Goal: Obtain resource: Download file/media

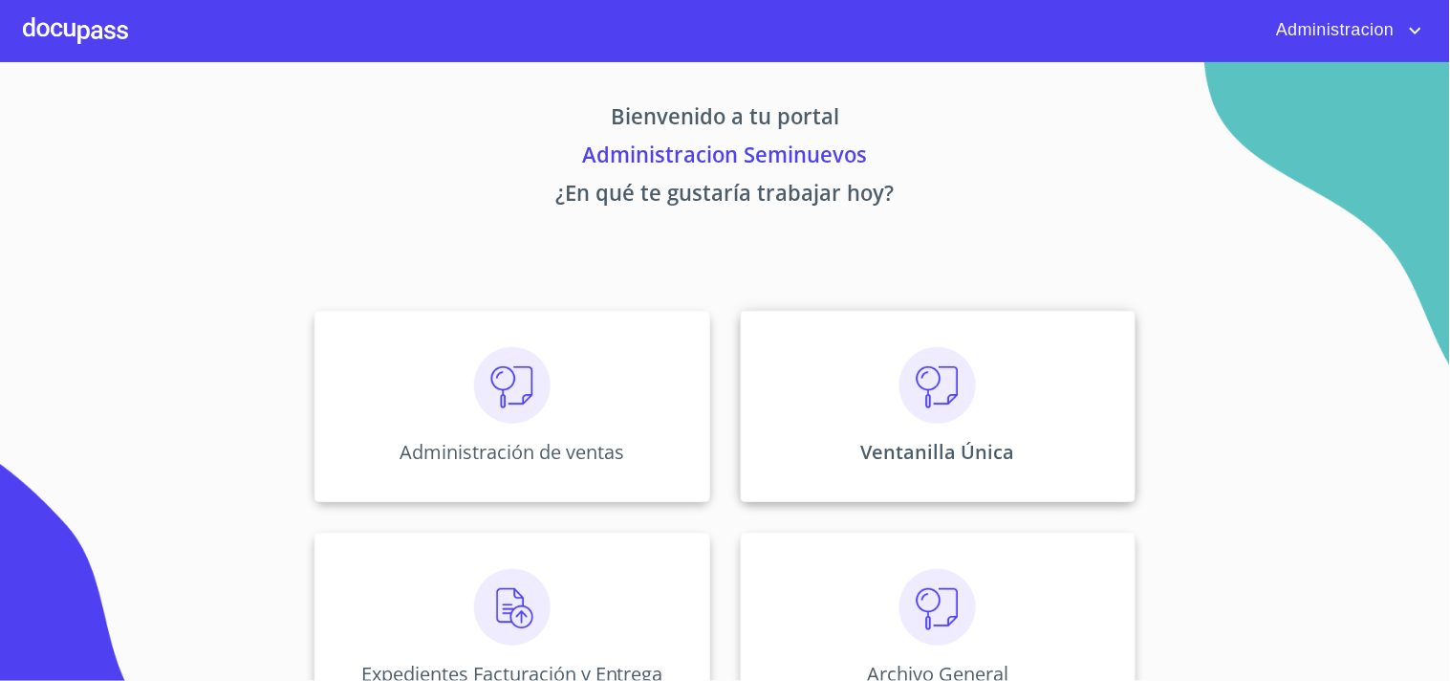
click at [908, 404] on img at bounding box center [937, 385] width 76 height 76
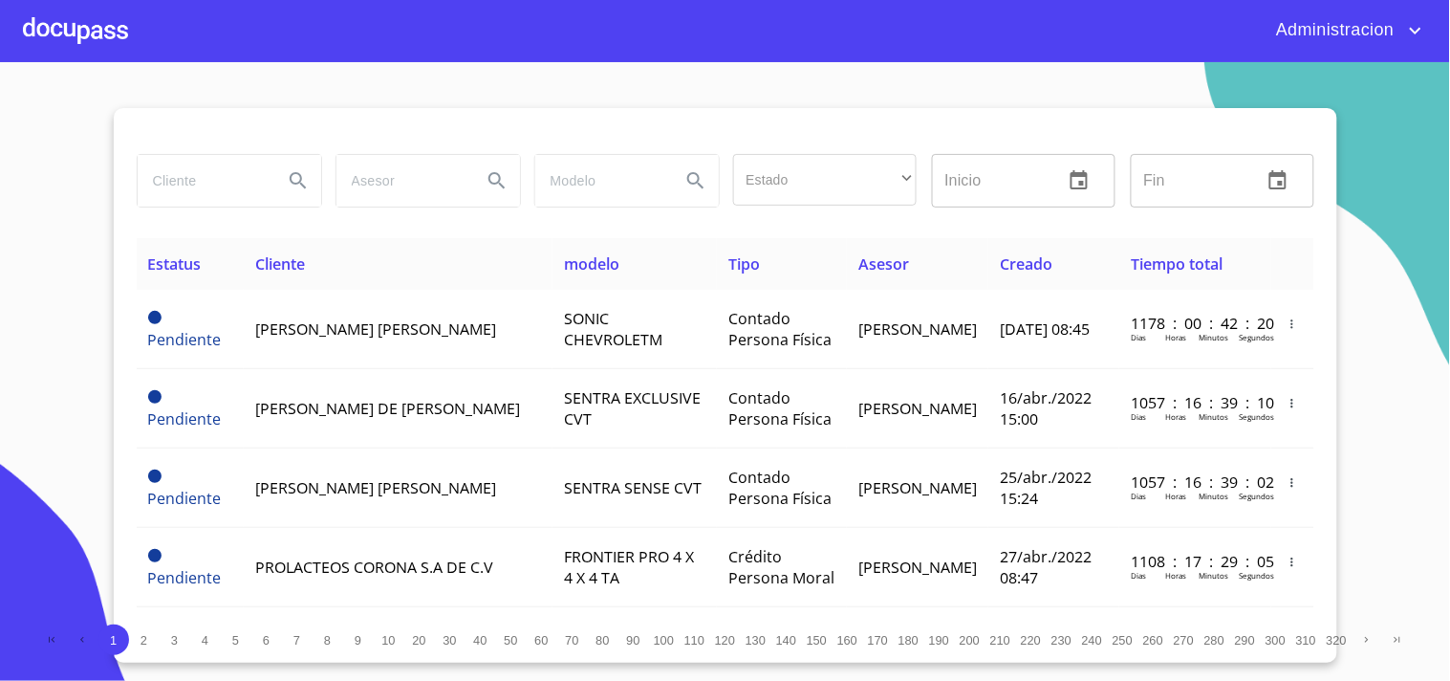
click at [279, 197] on div at bounding box center [230, 181] width 184 height 52
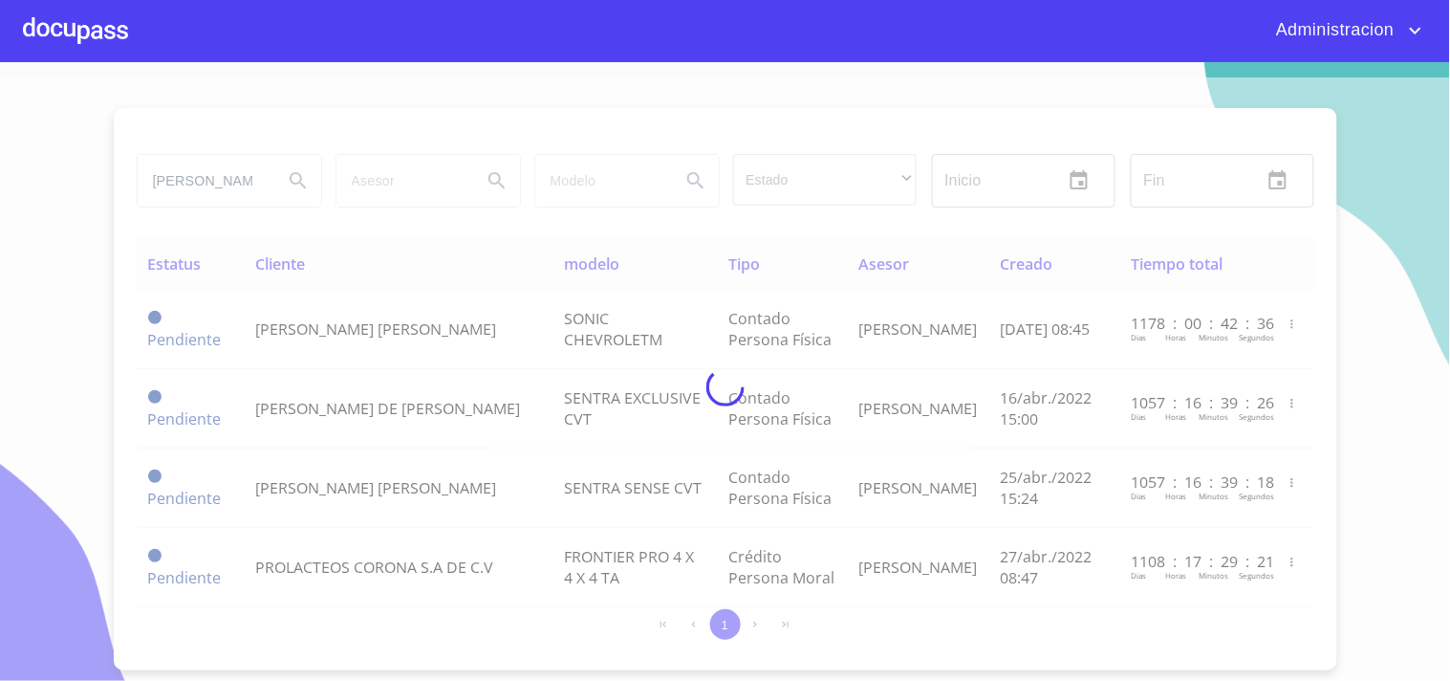
scroll to position [0, 6]
type input "[PERSON_NAME]"
click at [296, 175] on div at bounding box center [725, 386] width 1450 height 618
click at [293, 178] on div at bounding box center [725, 386] width 1450 height 618
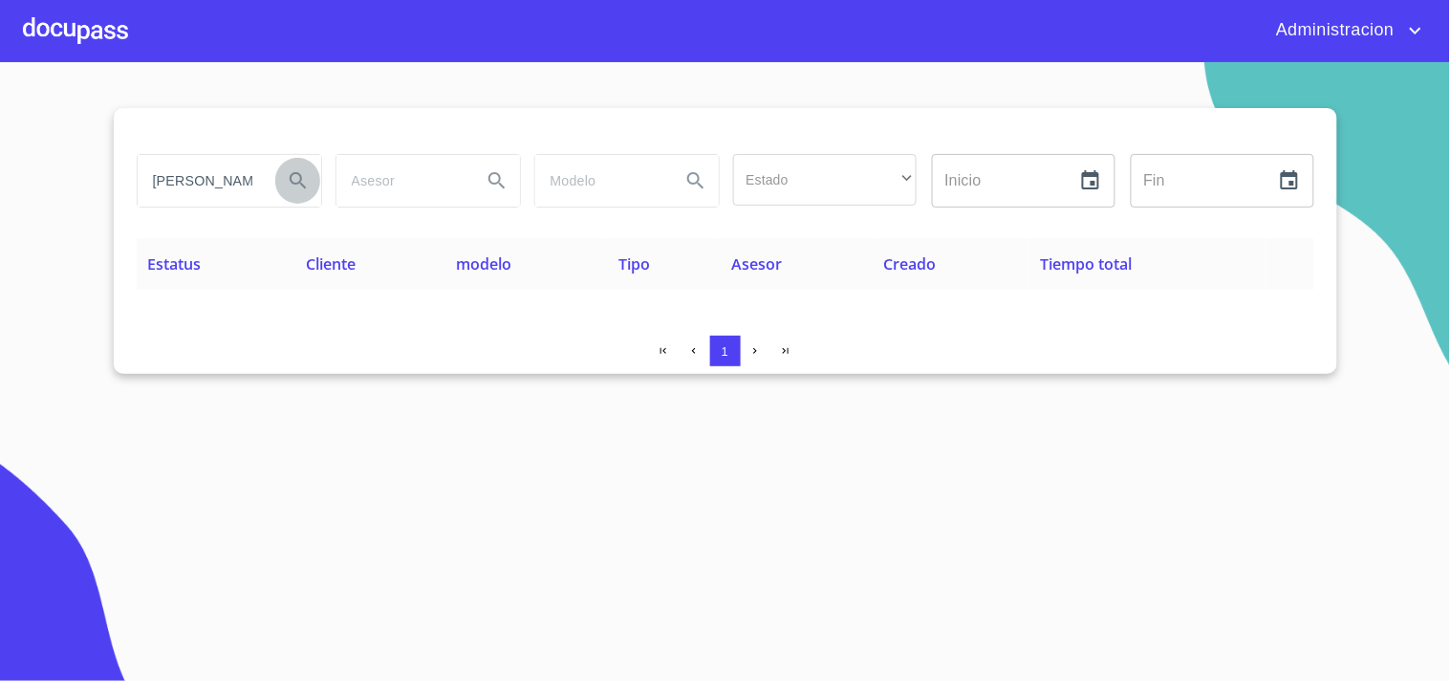
click at [290, 183] on icon "Search" at bounding box center [298, 180] width 23 height 23
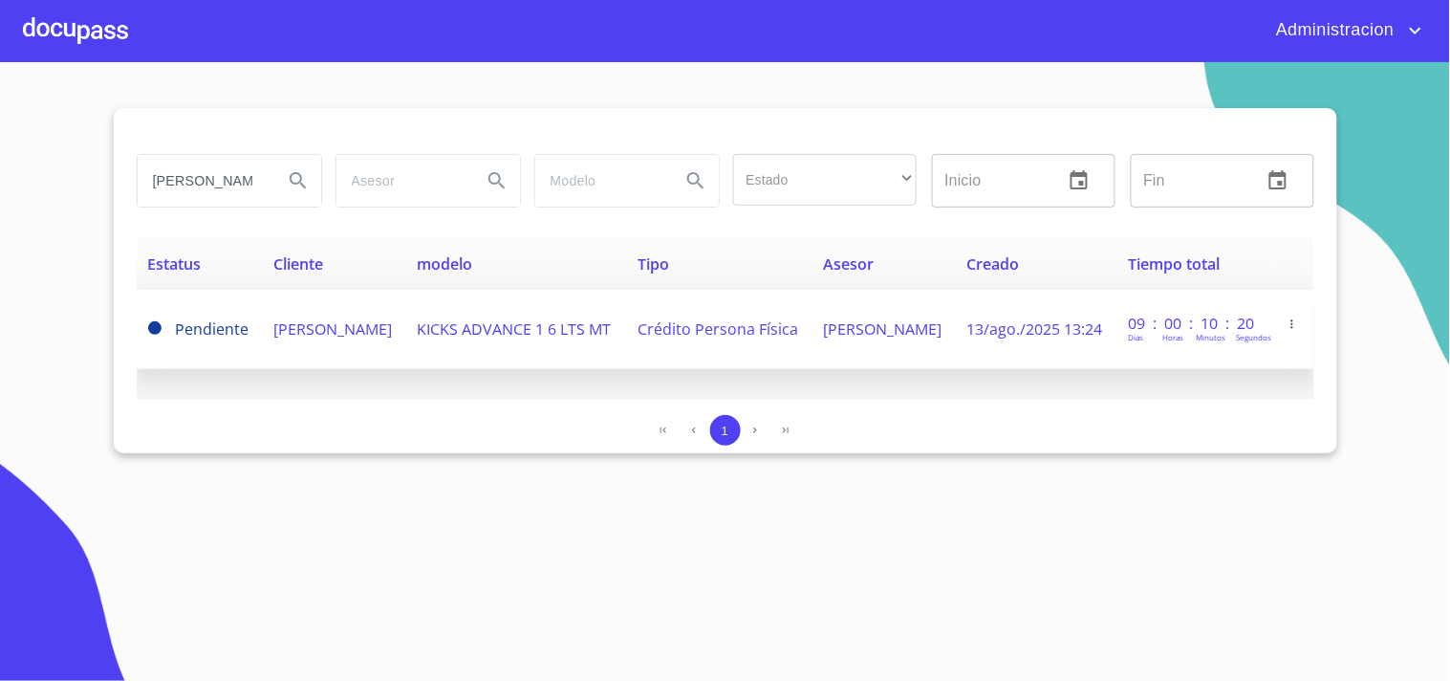
click at [310, 330] on td "[PERSON_NAME]" at bounding box center [333, 329] width 143 height 79
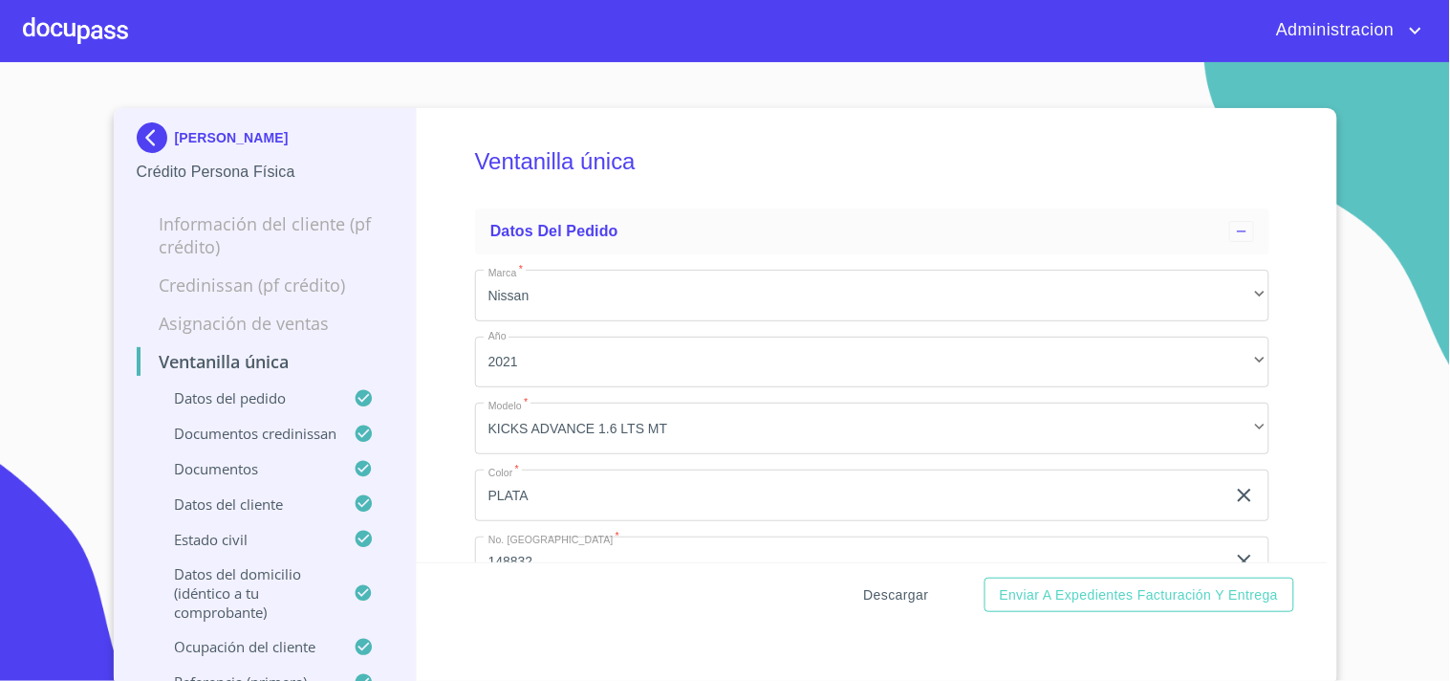
click at [864, 594] on span "Descargar" at bounding box center [896, 595] width 65 height 24
click at [909, 600] on span "Descargar" at bounding box center [896, 595] width 65 height 24
